Goal: Task Accomplishment & Management: Use online tool/utility

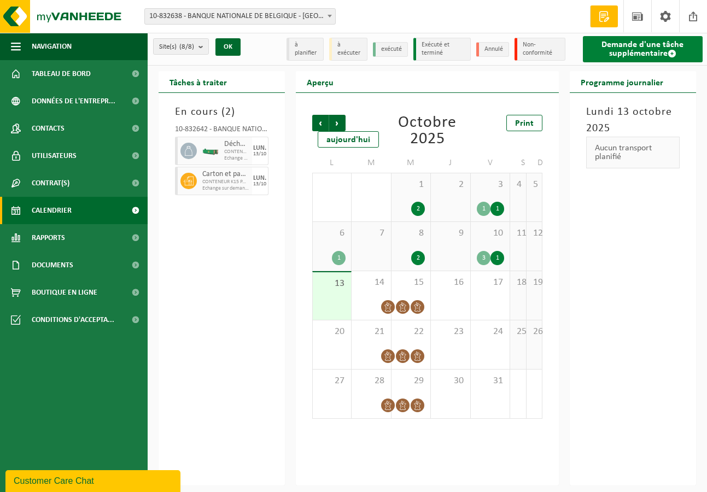
click at [672, 48] on link "Demande d'une tâche supplémentaire" at bounding box center [643, 49] width 120 height 26
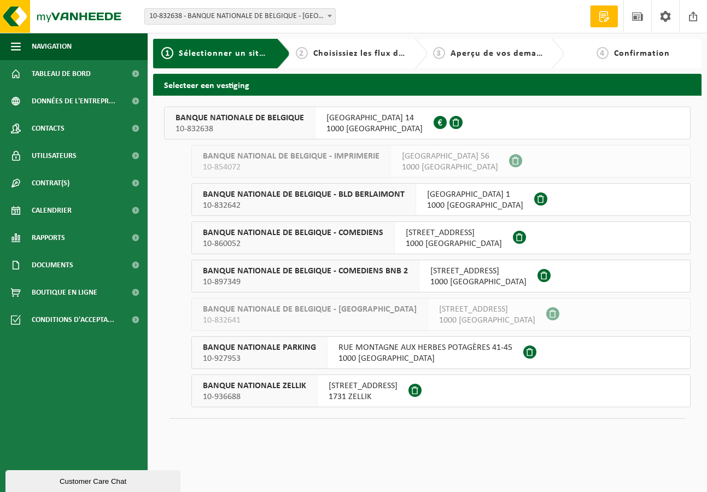
click at [239, 382] on span "BANQUE NATIONALE ZELLIK" at bounding box center [254, 386] width 103 height 11
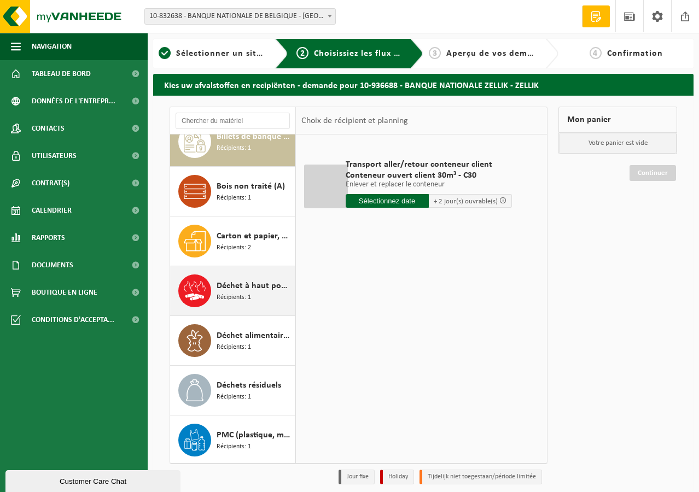
scroll to position [69, 0]
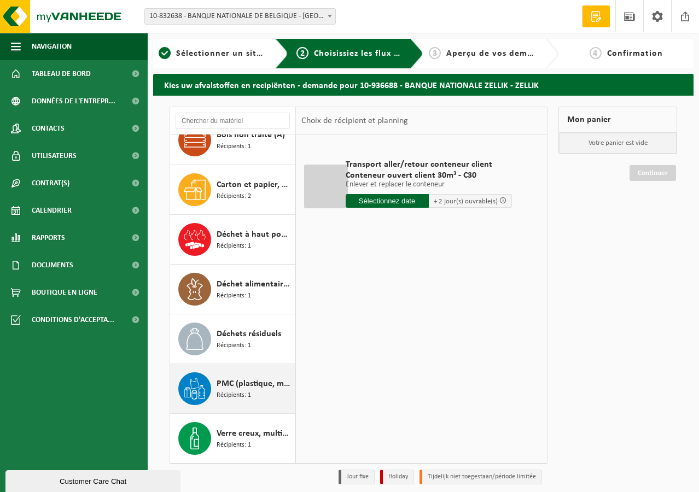
click at [236, 374] on div "PMC (plastique, métal, carton boisson) (industriel) Récipients: 1" at bounding box center [254, 389] width 75 height 33
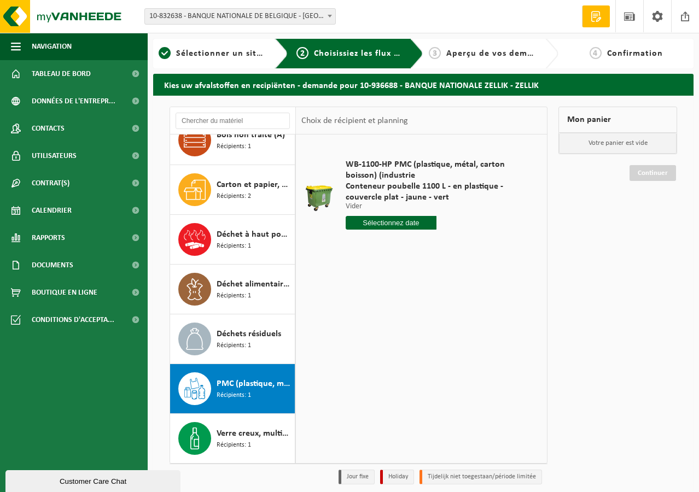
click at [383, 227] on input "text" at bounding box center [391, 223] width 91 height 14
click at [433, 325] on div "17" at bounding box center [432, 320] width 19 height 18
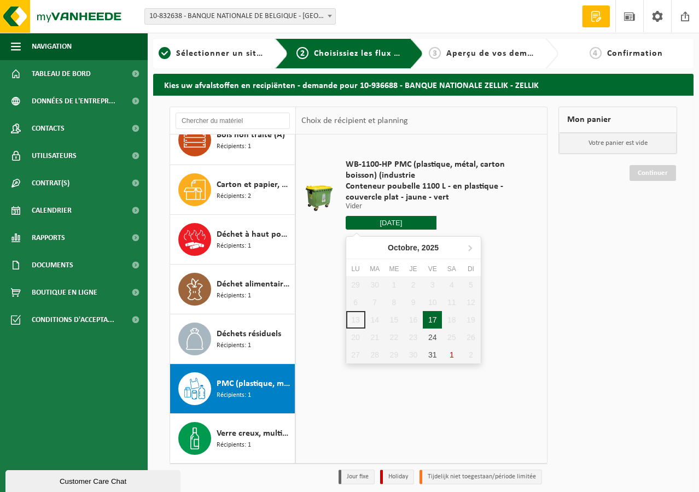
type input "à partir de 2025-10-17"
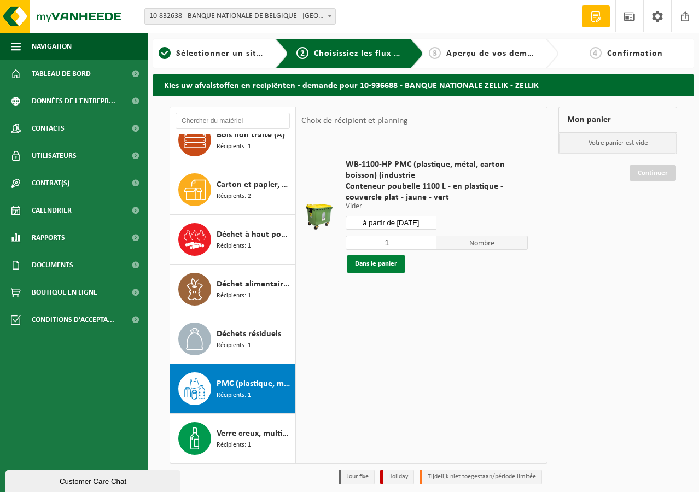
click at [392, 264] on button "Dans le panier" at bounding box center [376, 264] width 59 height 18
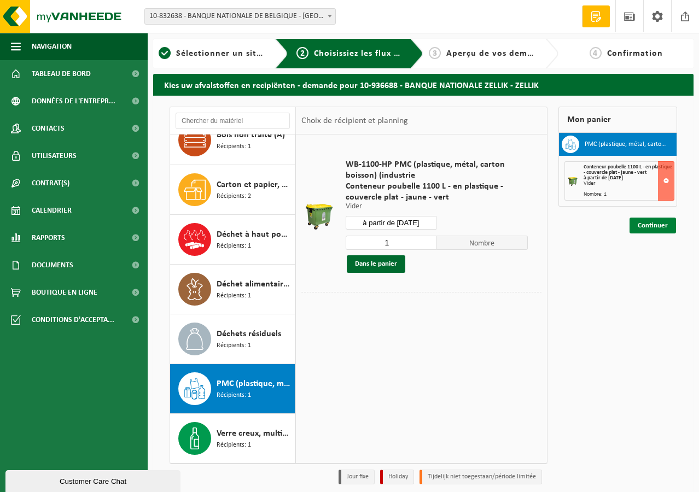
click at [658, 229] on link "Continuer" at bounding box center [653, 226] width 47 height 16
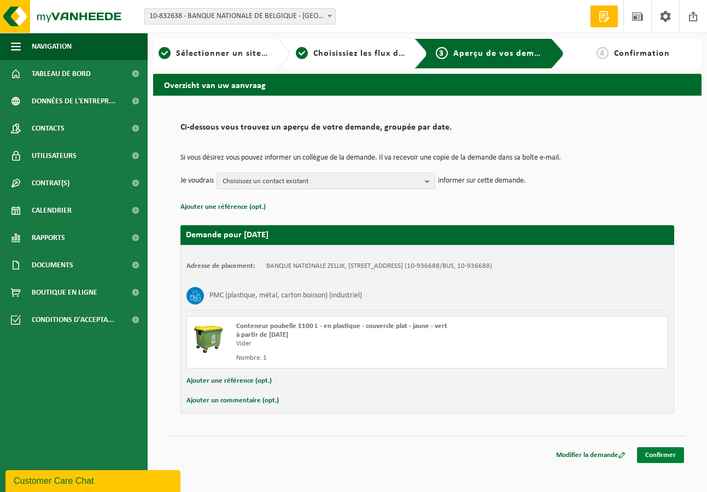
click at [674, 457] on link "Confirmer" at bounding box center [660, 456] width 47 height 16
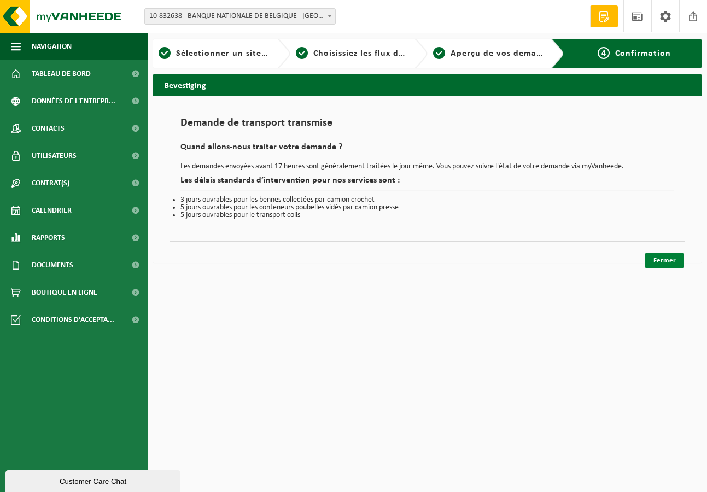
click at [656, 266] on link "Fermer" at bounding box center [665, 261] width 39 height 16
